Goal: Complete application form

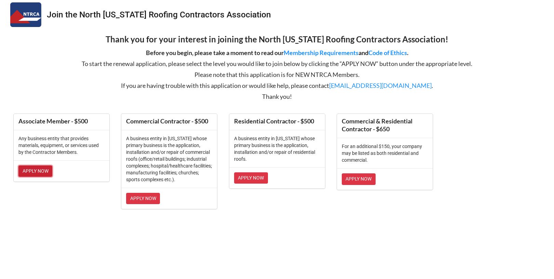
click at [29, 170] on link "APPLY NOW" at bounding box center [35, 172] width 34 height 12
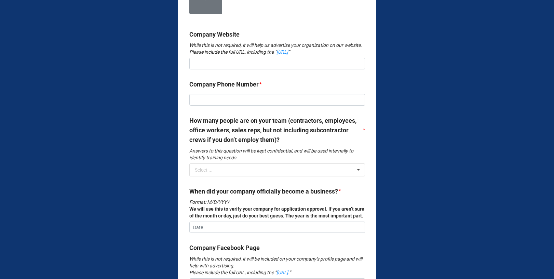
scroll to position [457, 0]
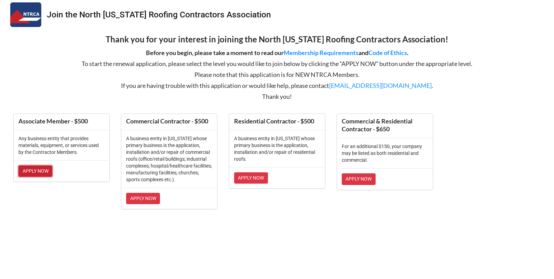
click at [36, 171] on link "APPLY NOW" at bounding box center [35, 172] width 34 height 12
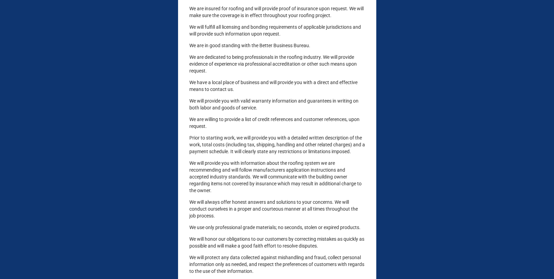
scroll to position [3505, 0]
